Goal: Understand process/instructions: Learn about a topic

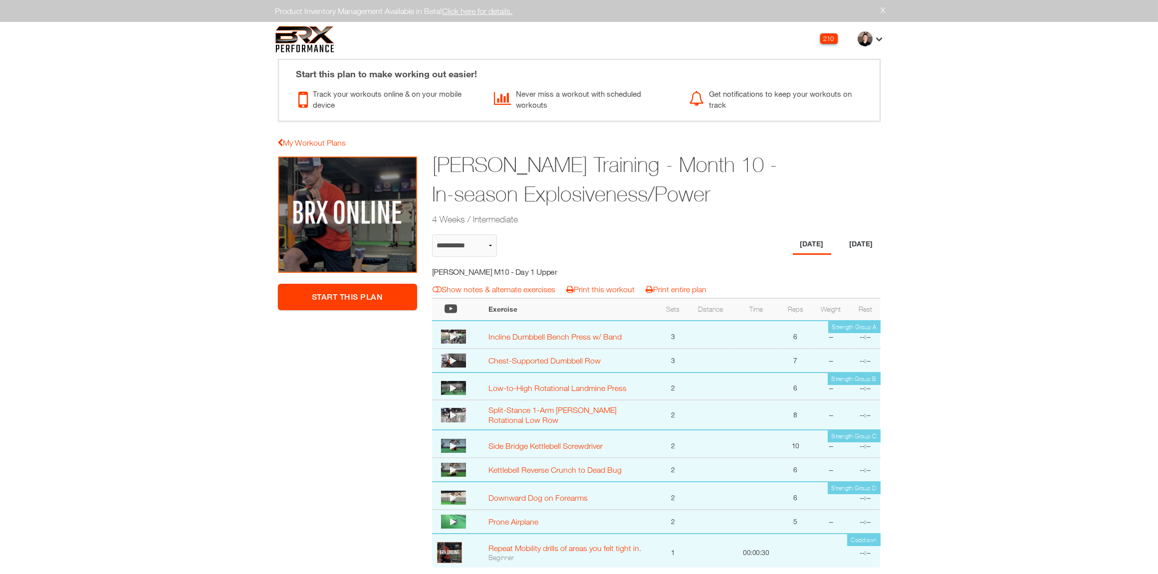
click at [858, 241] on li "[DATE]" at bounding box center [861, 245] width 38 height 20
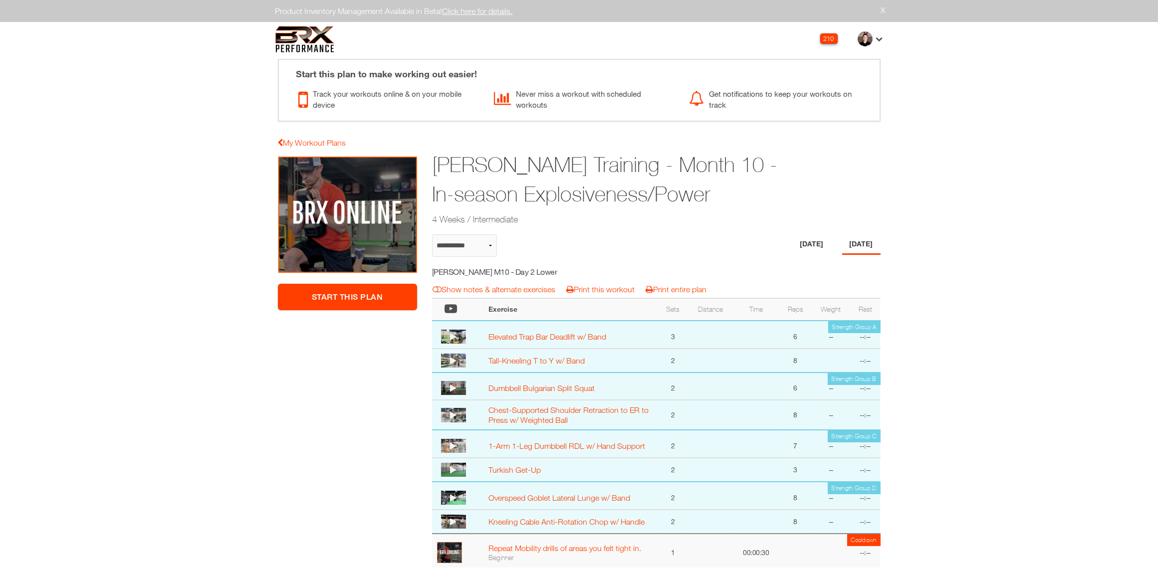
click at [811, 248] on li "[DATE]" at bounding box center [812, 245] width 38 height 20
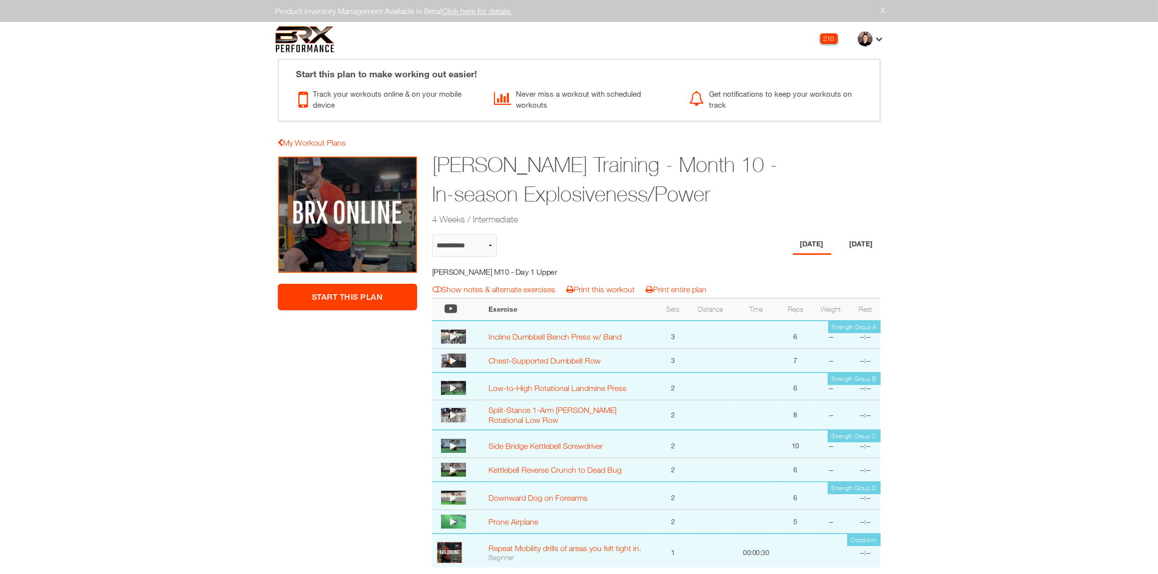
click at [861, 245] on li "[DATE]" at bounding box center [861, 245] width 38 height 20
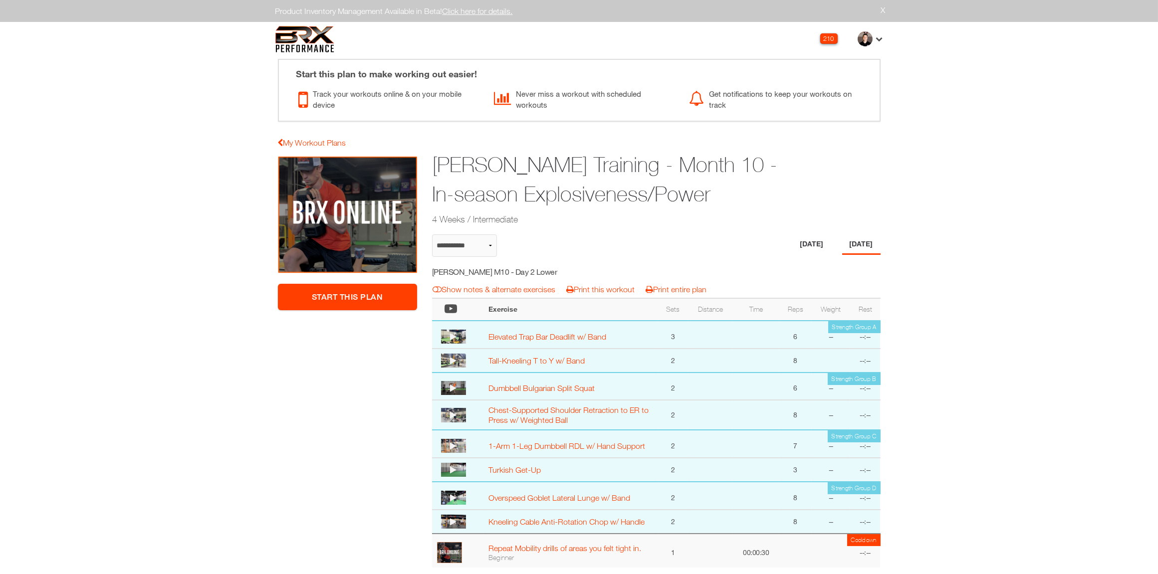
click at [800, 238] on li "[DATE]" at bounding box center [812, 245] width 38 height 20
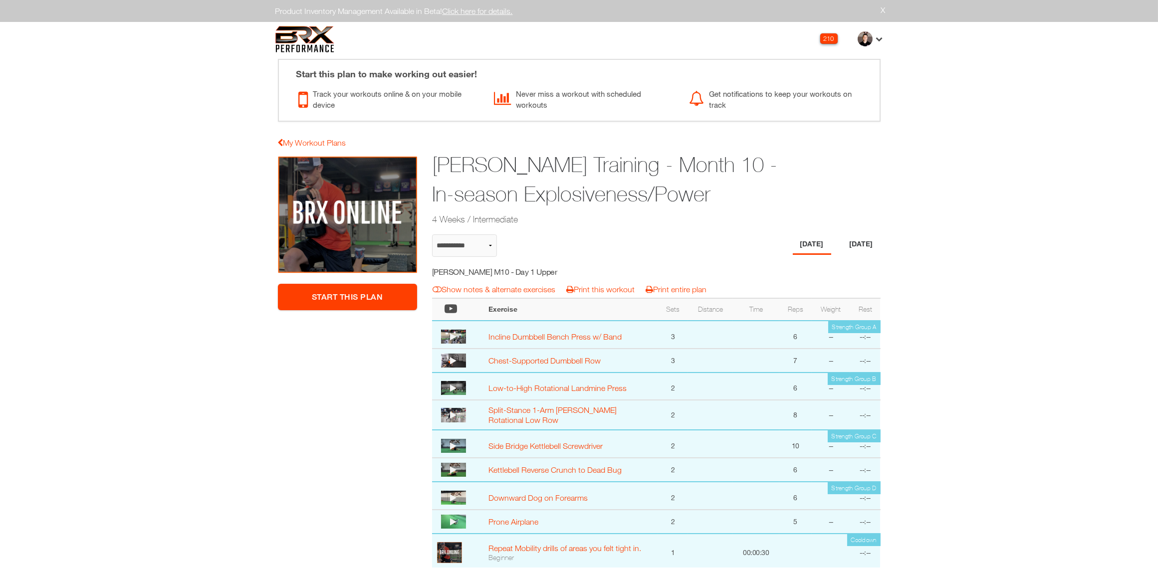
click at [857, 240] on li "[DATE]" at bounding box center [861, 245] width 38 height 20
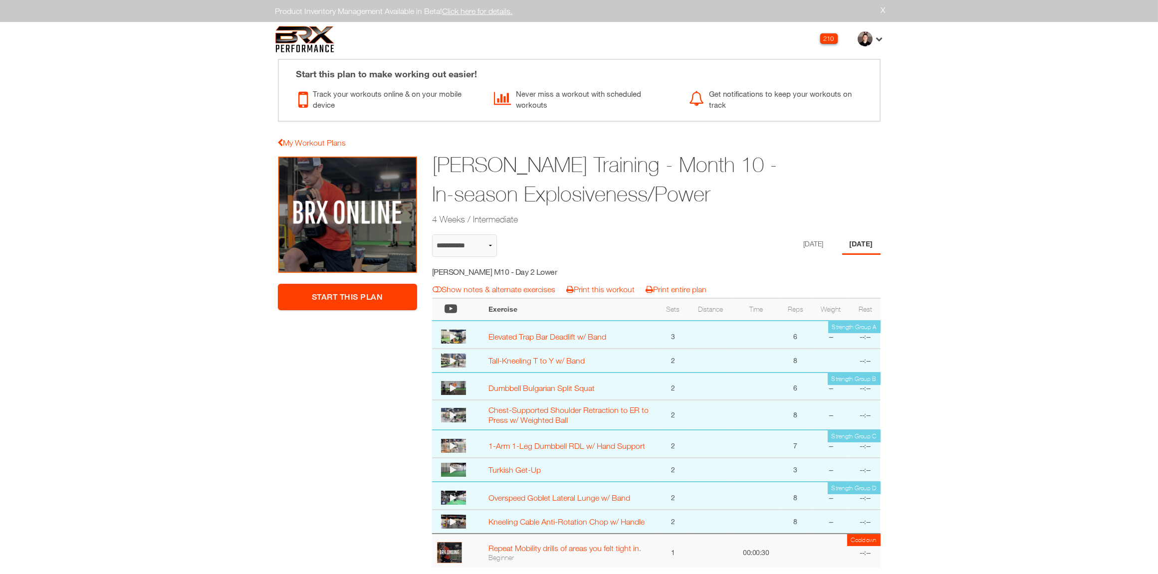
drag, startPoint x: 716, startPoint y: 191, endPoint x: 433, endPoint y: 159, distance: 284.3
click at [433, 159] on h1 "[PERSON_NAME] Training - Month 10 - In-season Explosiveness/Power" at bounding box center [617, 179] width 371 height 59
copy h1 "[PERSON_NAME] Training - Month 10 - In-season Explosiveness/Power"
click at [810, 243] on li "[DATE]" at bounding box center [812, 245] width 38 height 20
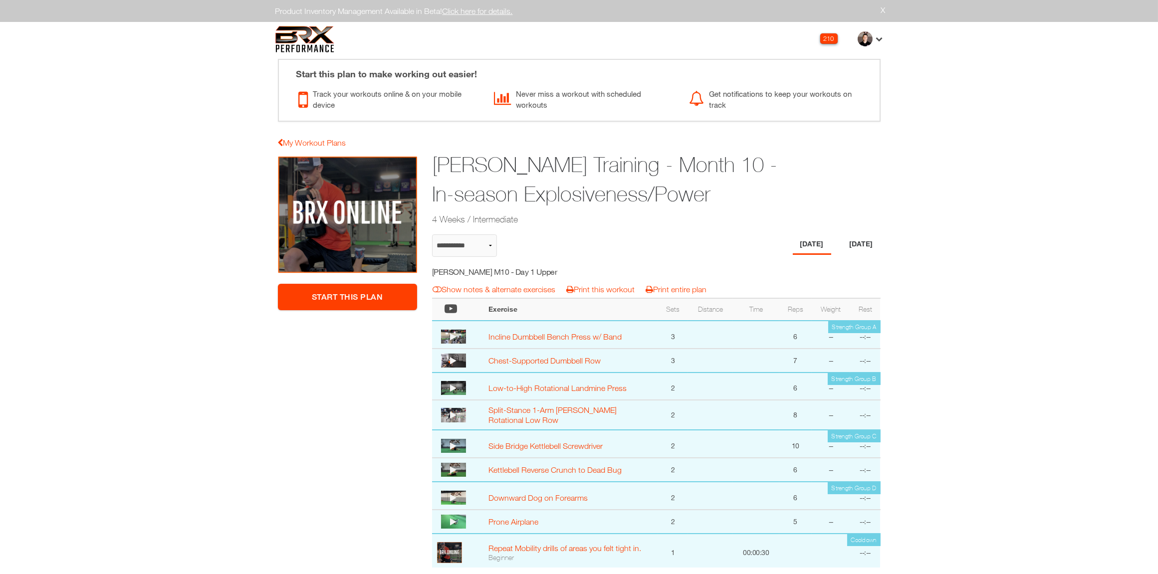
click at [866, 246] on li "[DATE]" at bounding box center [861, 245] width 38 height 20
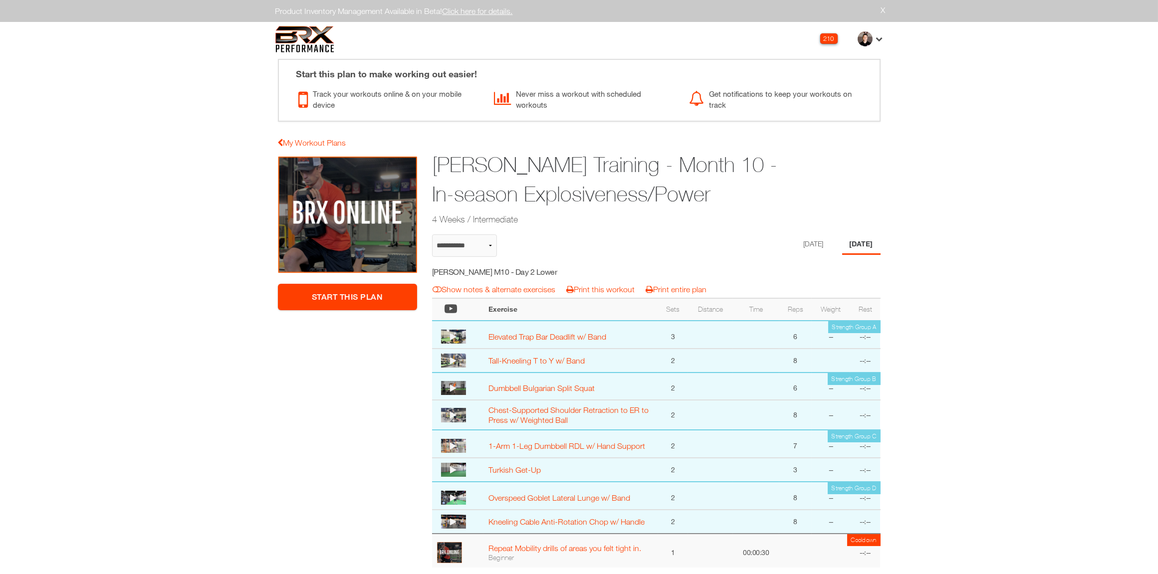
click at [508, 272] on h5 "[PERSON_NAME] M10 - Day 2 Lower" at bounding box center [521, 272] width 178 height 11
copy div "[PERSON_NAME] M10 - Day 2 Lower notes & alternates | Print Workout | Print Plan"
click at [810, 240] on li "[DATE]" at bounding box center [812, 245] width 38 height 20
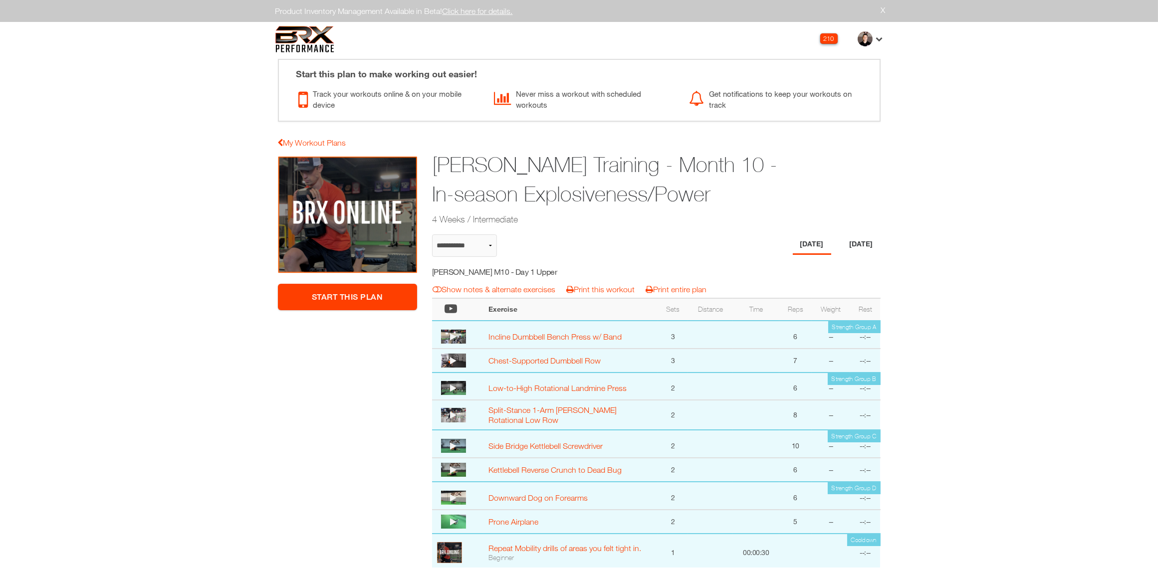
click at [859, 244] on li "[DATE]" at bounding box center [861, 245] width 38 height 20
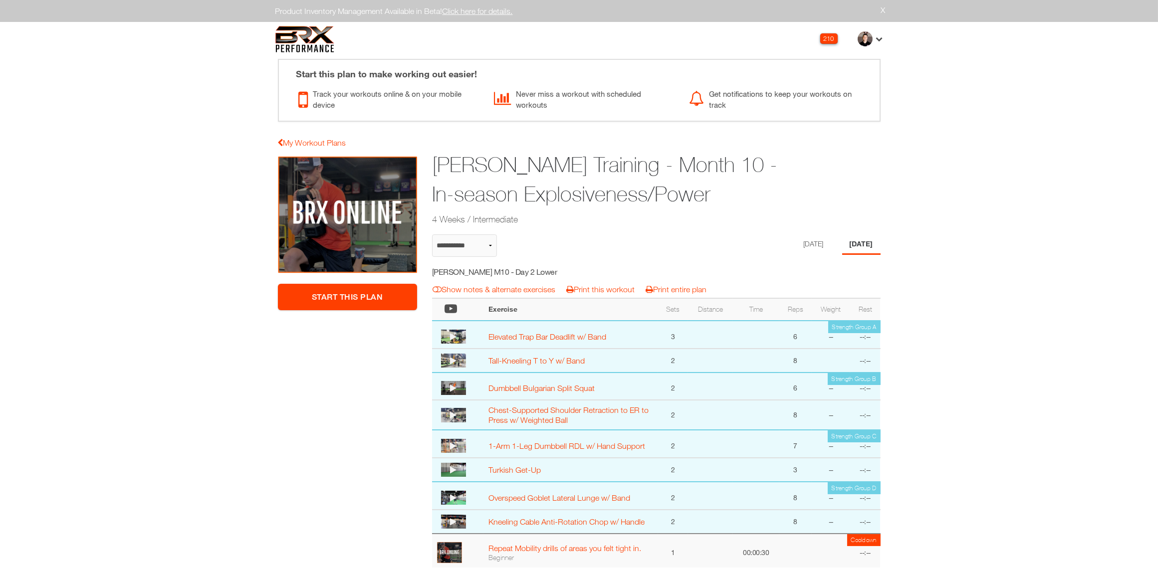
select select "**********"
